Goal: Find contact information: Find contact information

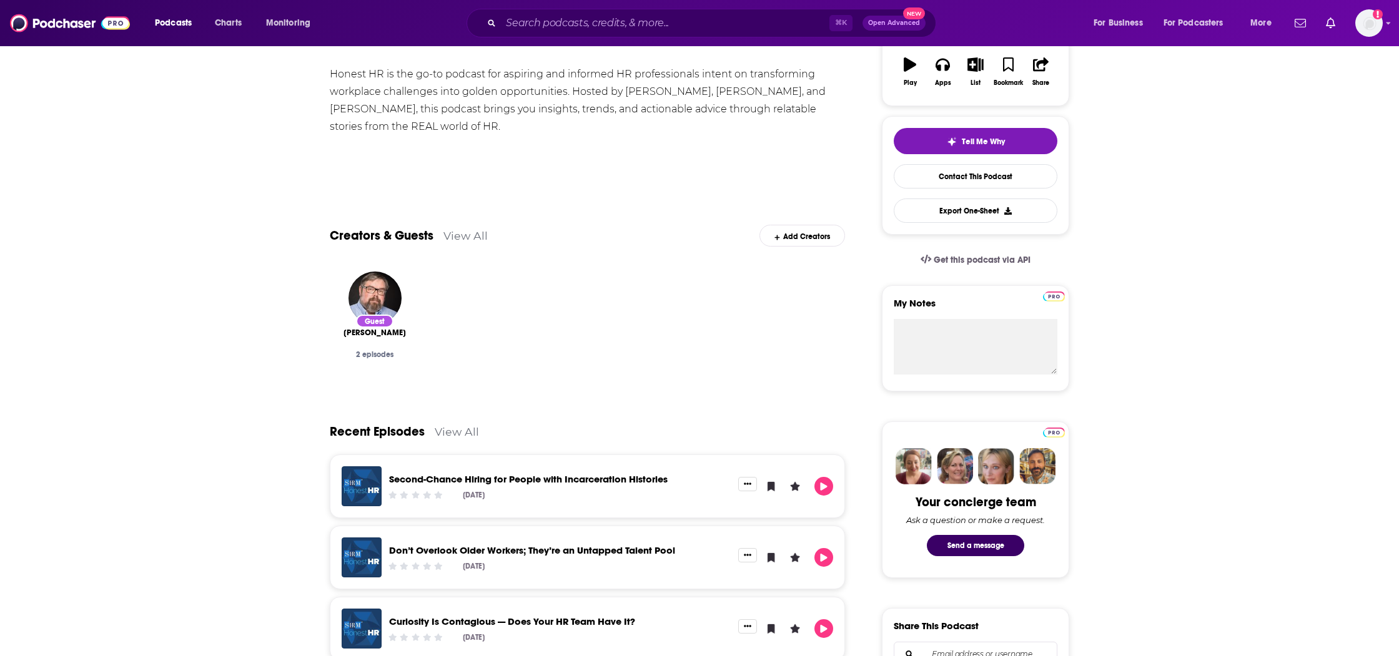
scroll to position [12, 0]
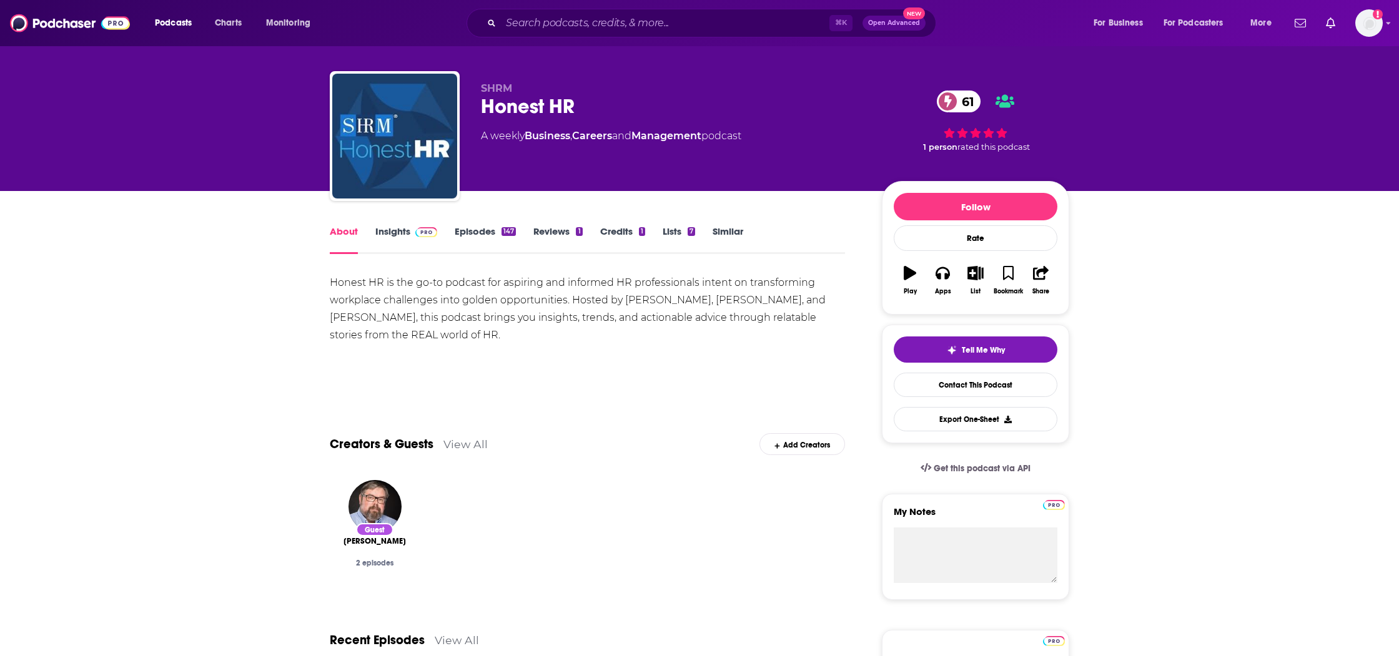
click at [405, 229] on link "Insights" at bounding box center [406, 239] width 62 height 29
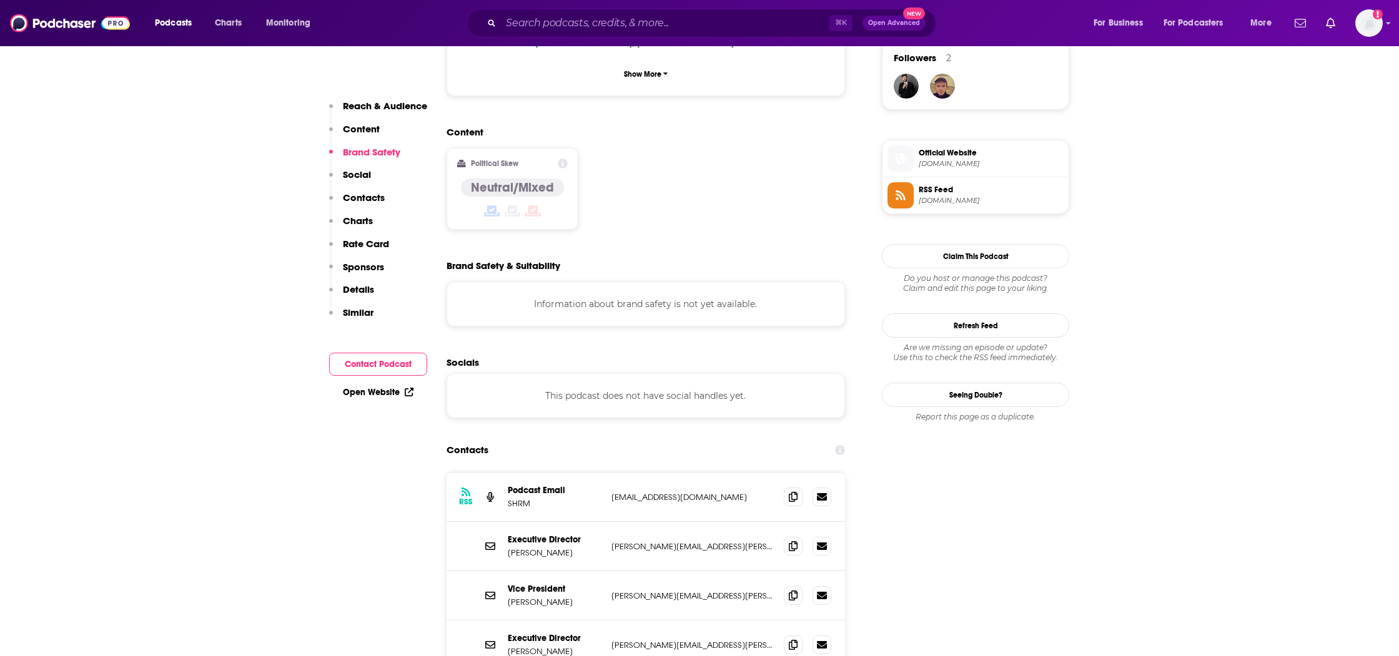
scroll to position [1008, 0]
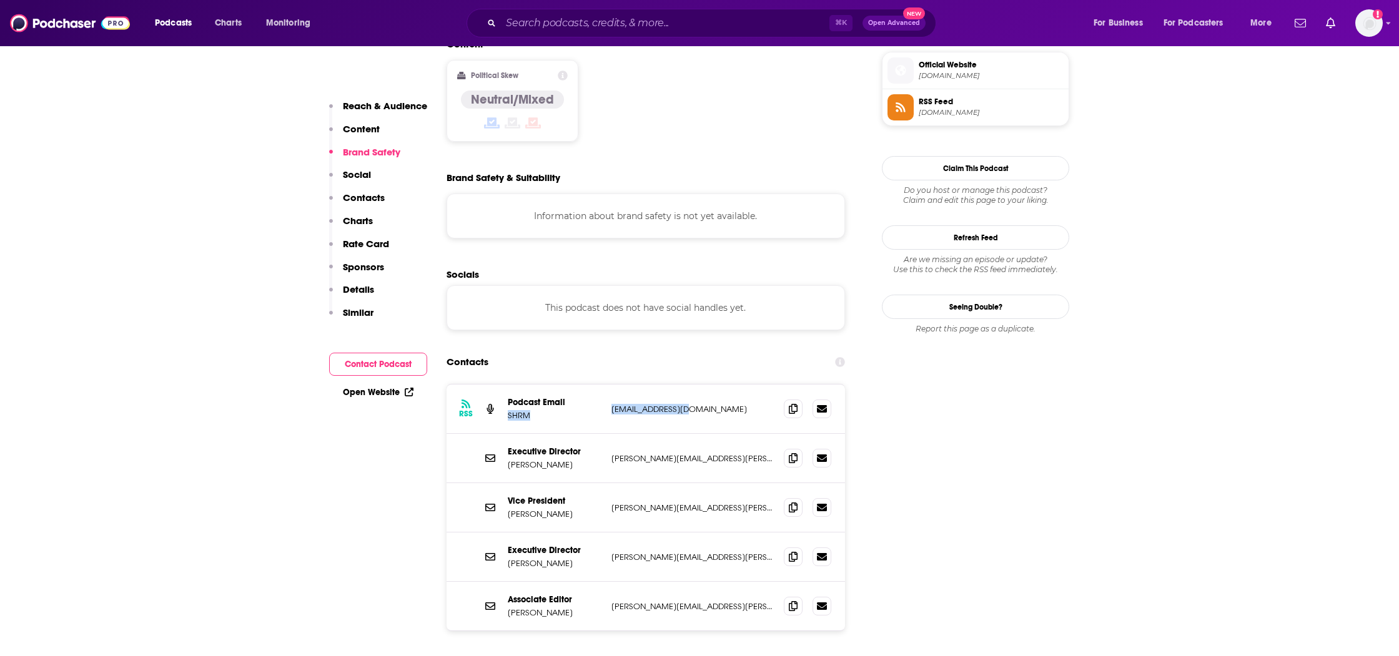
drag, startPoint x: 606, startPoint y: 333, endPoint x: 703, endPoint y: 335, distance: 96.8
click at [703, 385] on div "RSS Podcast Email SHRM [EMAIL_ADDRESS][DOMAIN_NAME] [EMAIL_ADDRESS][DOMAIN_NAME]" at bounding box center [646, 409] width 398 height 49
click at [703, 404] on p "[EMAIL_ADDRESS][DOMAIN_NAME]" at bounding box center [692, 409] width 162 height 11
drag, startPoint x: 678, startPoint y: 334, endPoint x: 615, endPoint y: 327, distance: 62.9
click at [609, 385] on div "RSS Podcast Email SHRM [EMAIL_ADDRESS][DOMAIN_NAME] [EMAIL_ADDRESS][DOMAIN_NAME]" at bounding box center [646, 409] width 398 height 49
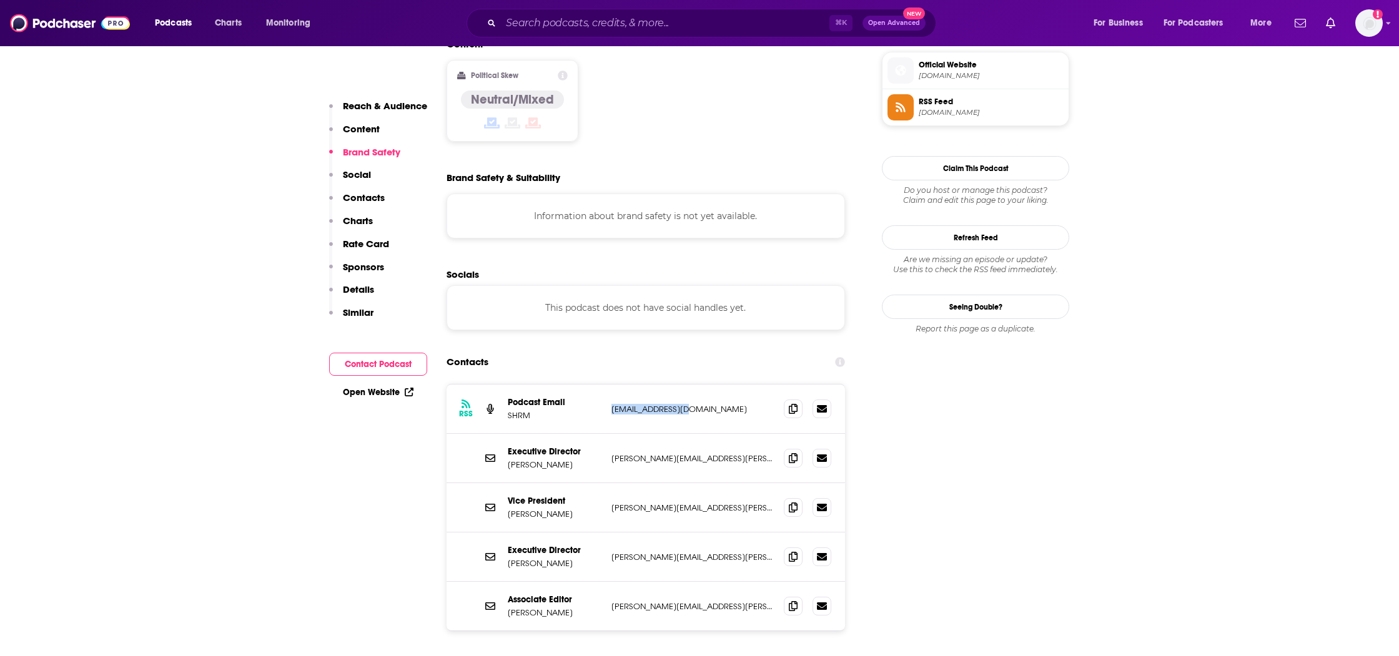
copy p "[EMAIL_ADDRESS][DOMAIN_NAME]"
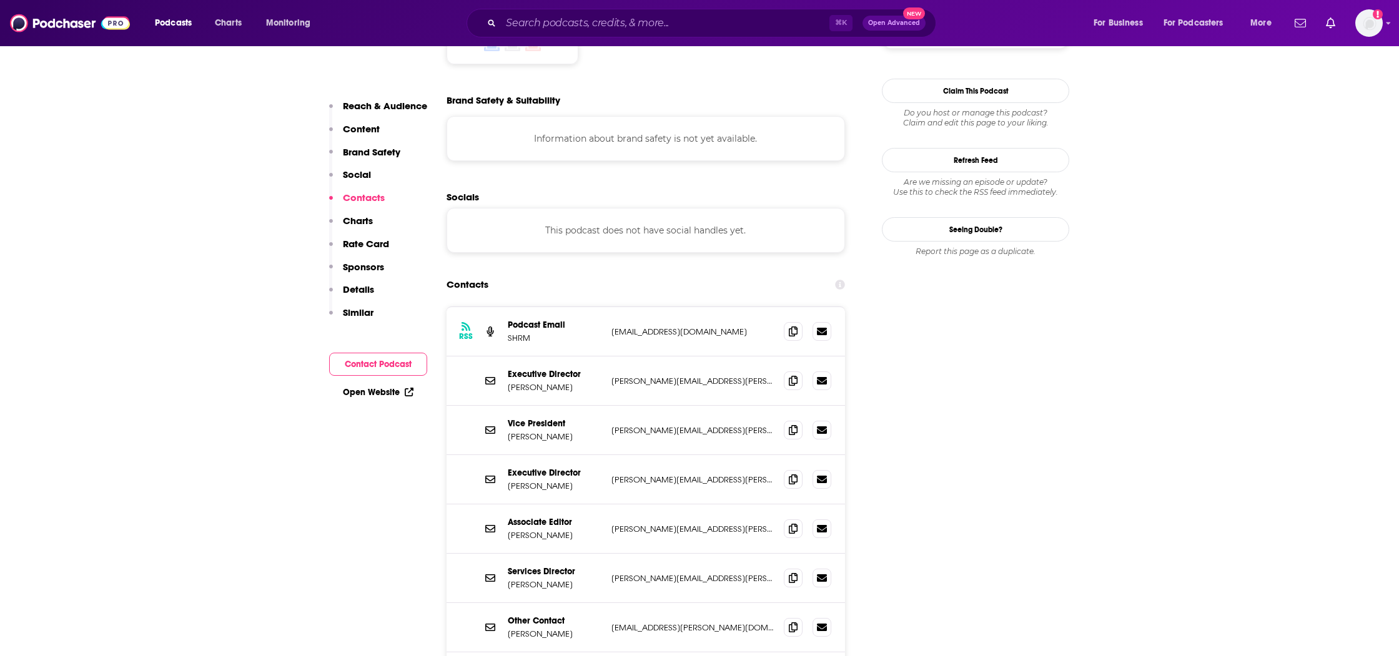
scroll to position [1135, 0]
